Goal: Navigation & Orientation: Find specific page/section

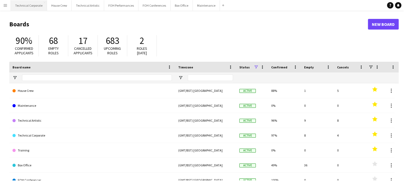
click at [37, 4] on button "Technical Corporate Close" at bounding box center [29, 5] width 36 height 10
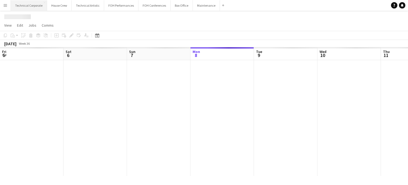
scroll to position [0, 127]
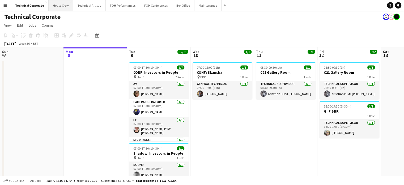
click at [59, 7] on button "House Crew Close" at bounding box center [61, 5] width 25 height 10
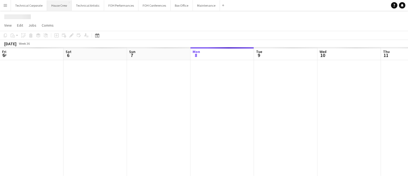
scroll to position [0, 127]
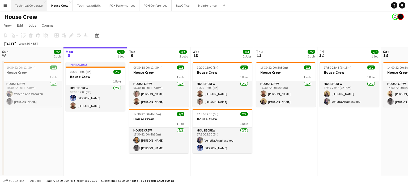
click at [29, 5] on button "Technical Corporate Close" at bounding box center [29, 5] width 36 height 10
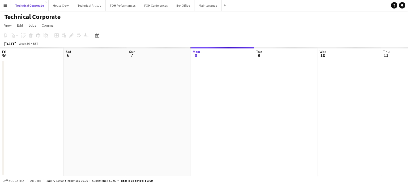
scroll to position [0, 127]
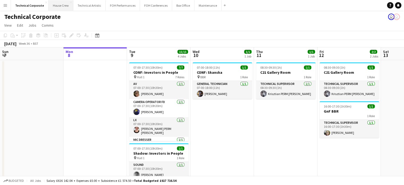
click at [56, 9] on button "House Crew Close" at bounding box center [61, 5] width 25 height 10
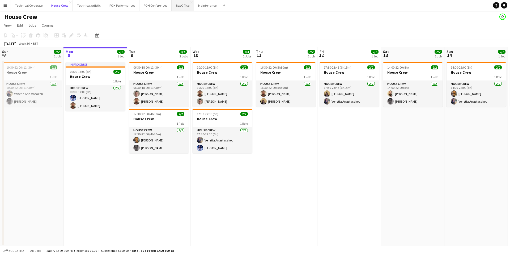
scroll to position [0, 127]
click at [27, 2] on button "Technical Corporate Close" at bounding box center [29, 5] width 36 height 10
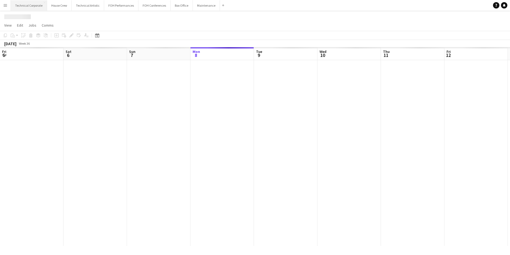
scroll to position [0, 127]
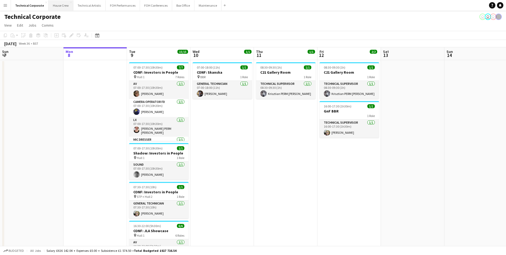
click at [58, 6] on button "House Crew Close" at bounding box center [61, 5] width 25 height 10
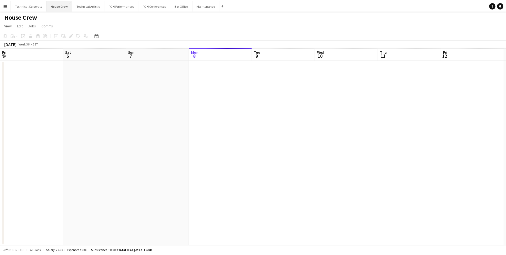
scroll to position [0, 127]
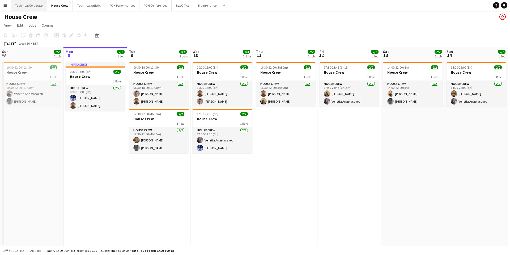
click at [25, 8] on button "Technical Corporate Close" at bounding box center [29, 5] width 36 height 10
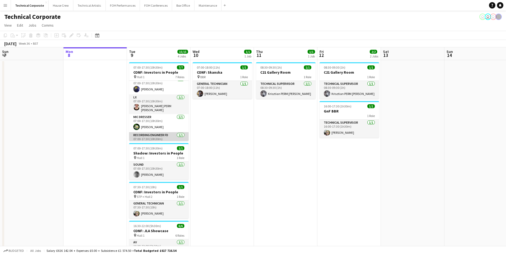
scroll to position [13, 0]
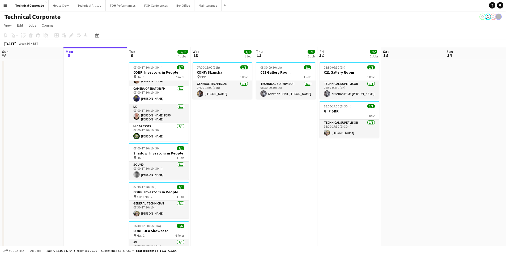
drag, startPoint x: 180, startPoint y: 122, endPoint x: 156, endPoint y: 33, distance: 92.0
click at [156, 33] on app-toolbar "Copy Paste Paste Ctrl+V Paste with crew Ctrl+Shift+V Paste linked Job [GEOGRAPH…" at bounding box center [253, 35] width 506 height 9
